Goal: Task Accomplishment & Management: Complete application form

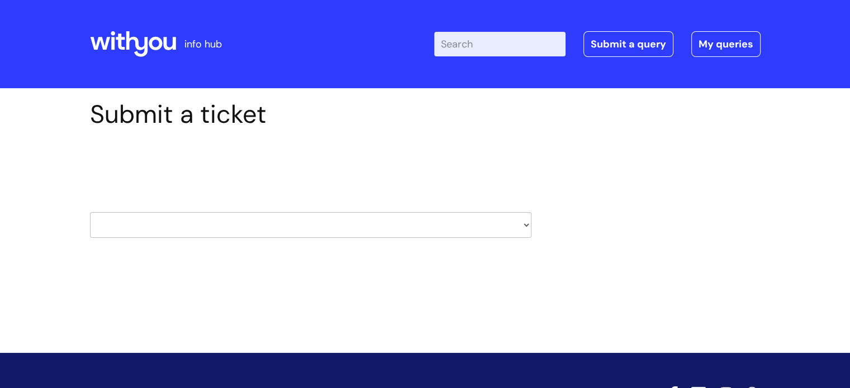
click at [151, 229] on select "HR / People IT and Support Clinical Drug Alerts Finance Accounts Data Support T…" at bounding box center [311, 225] width 442 height 26
select select "payroll"
click at [90, 212] on select "HR / People IT and Support Clinical Drug Alerts Finance Accounts Data Support T…" at bounding box center [311, 225] width 442 height 26
click at [130, 173] on h2 "Select issue type" at bounding box center [311, 165] width 442 height 21
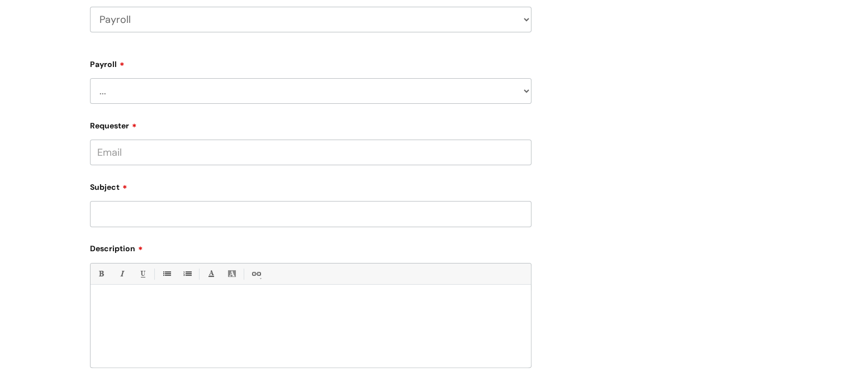
scroll to position [207, 0]
click at [291, 96] on select "... New Hires bank details/starter checklist forms Payroll queries Receiving in…" at bounding box center [311, 90] width 442 height 26
select select "Payroll queries"
click at [90, 77] on select "... New Hires bank details/starter checklist forms Payroll queries Receiving in…" at bounding box center [311, 90] width 442 height 26
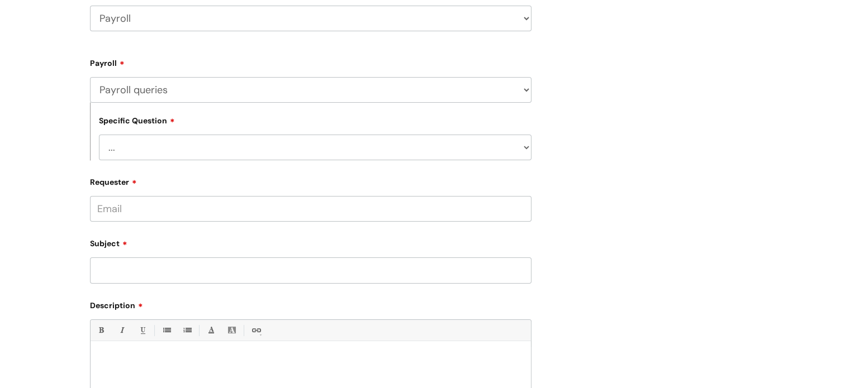
click at [258, 142] on select "... Changes queries Timesheet queries Salary and absence queries" at bounding box center [315, 148] width 433 height 26
select select "Salary and absence queries"
click at [99, 135] on select "... Changes queries Timesheet queries Salary and absence queries" at bounding box center [315, 148] width 433 height 26
click at [226, 210] on input "Requester" at bounding box center [311, 209] width 442 height 26
type input "vanesa.partlova@wearewithyou.org.uk"
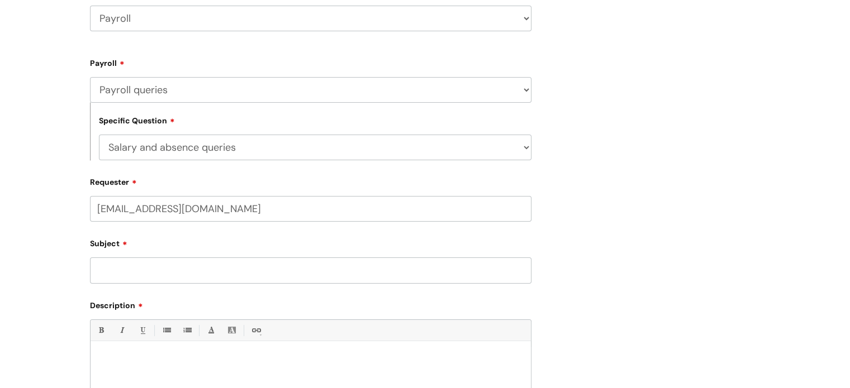
click at [220, 279] on input "Subject" at bounding box center [311, 271] width 442 height 26
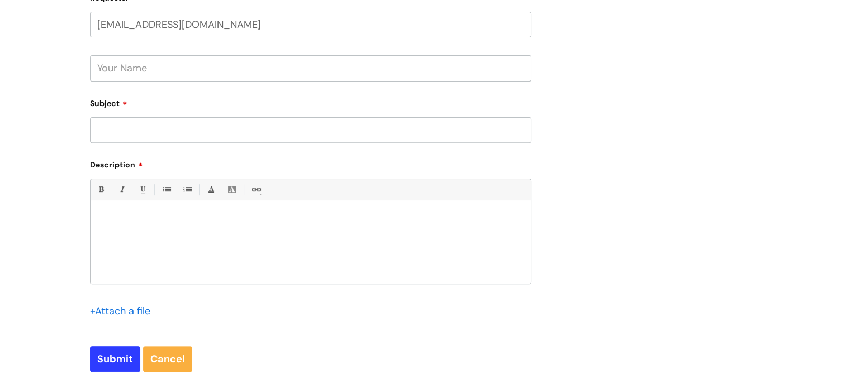
scroll to position [413, 0]
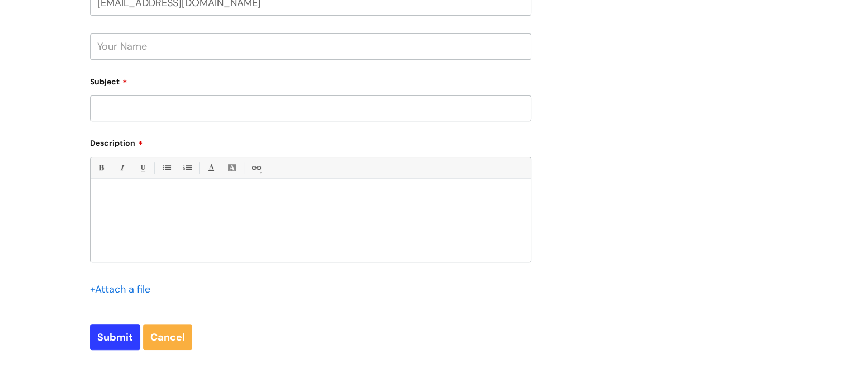
click at [311, 238] on div at bounding box center [311, 223] width 440 height 77
paste div
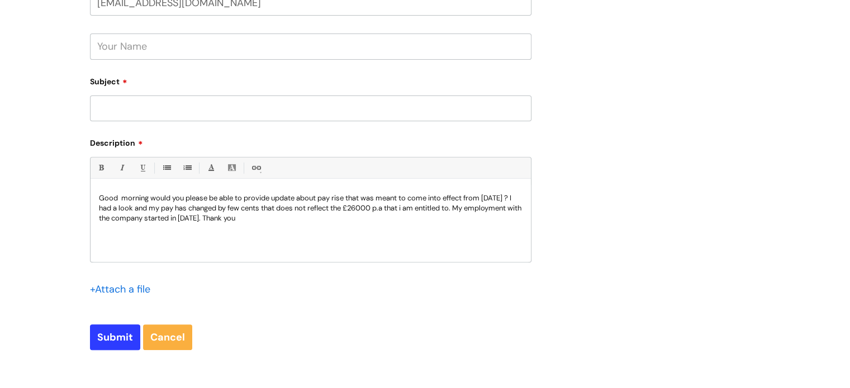
click at [118, 46] on input "text" at bounding box center [311, 47] width 442 height 26
type input "Vanesa"
click at [101, 115] on input "Subject" at bounding box center [311, 109] width 442 height 26
type input "Pay rise"
click at [110, 340] on input "Submit" at bounding box center [115, 338] width 50 height 26
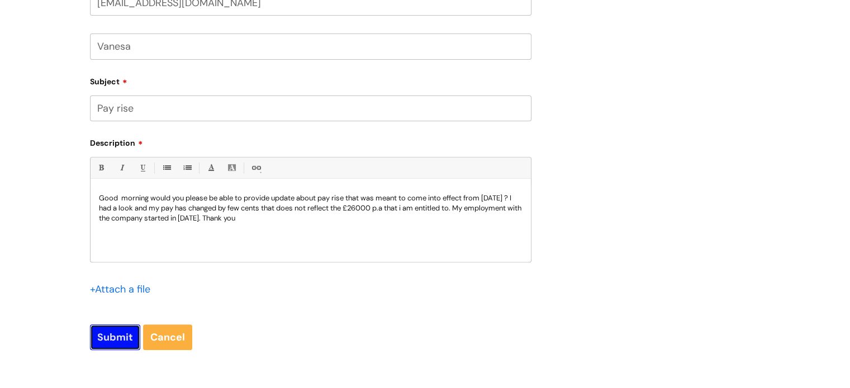
type input "Please Wait..."
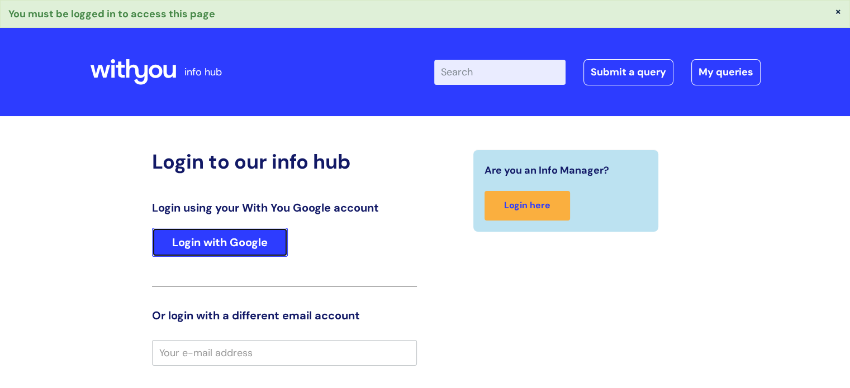
click at [257, 237] on link "Login with Google" at bounding box center [220, 242] width 136 height 29
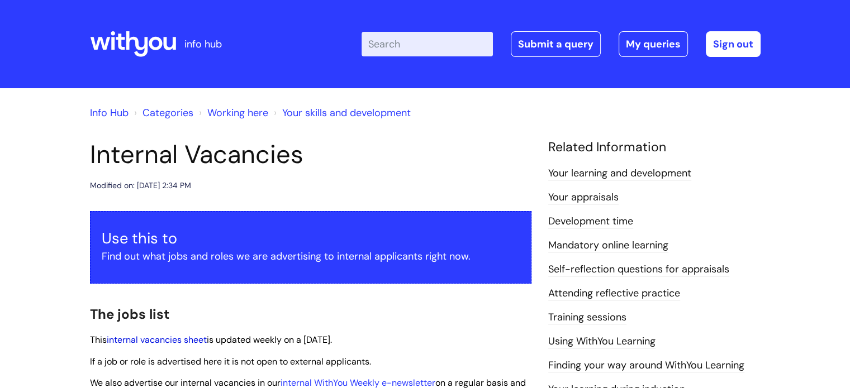
click at [179, 339] on link "internal vacancies sheet" at bounding box center [157, 340] width 100 height 12
